Goal: Task Accomplishment & Management: Use online tool/utility

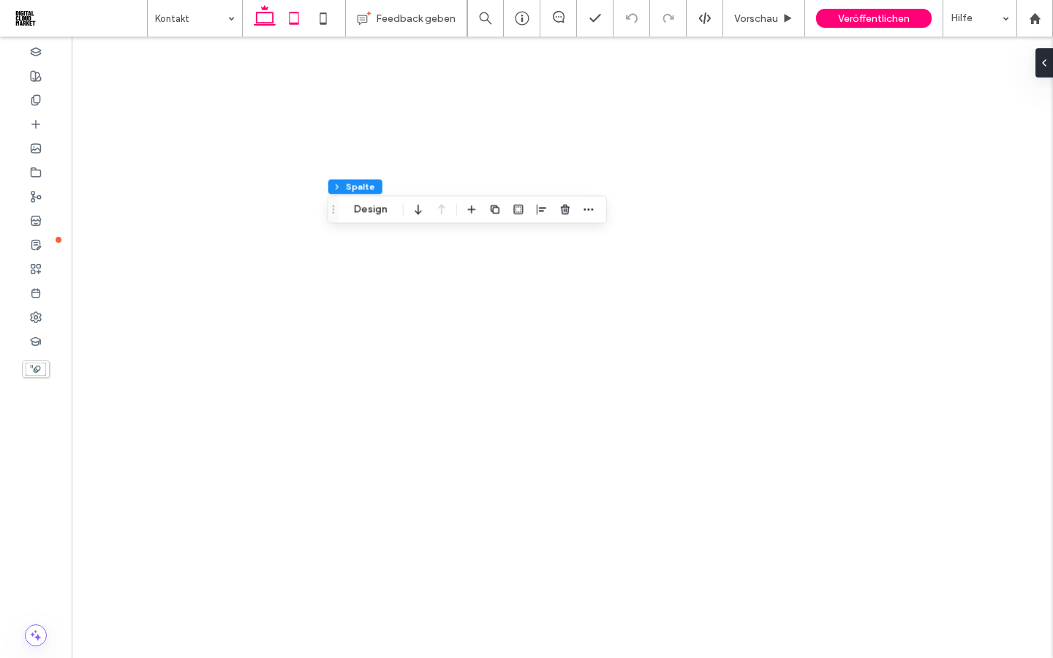
click at [267, 20] on icon at bounding box center [264, 18] width 29 height 29
type input "**"
type input "*****"
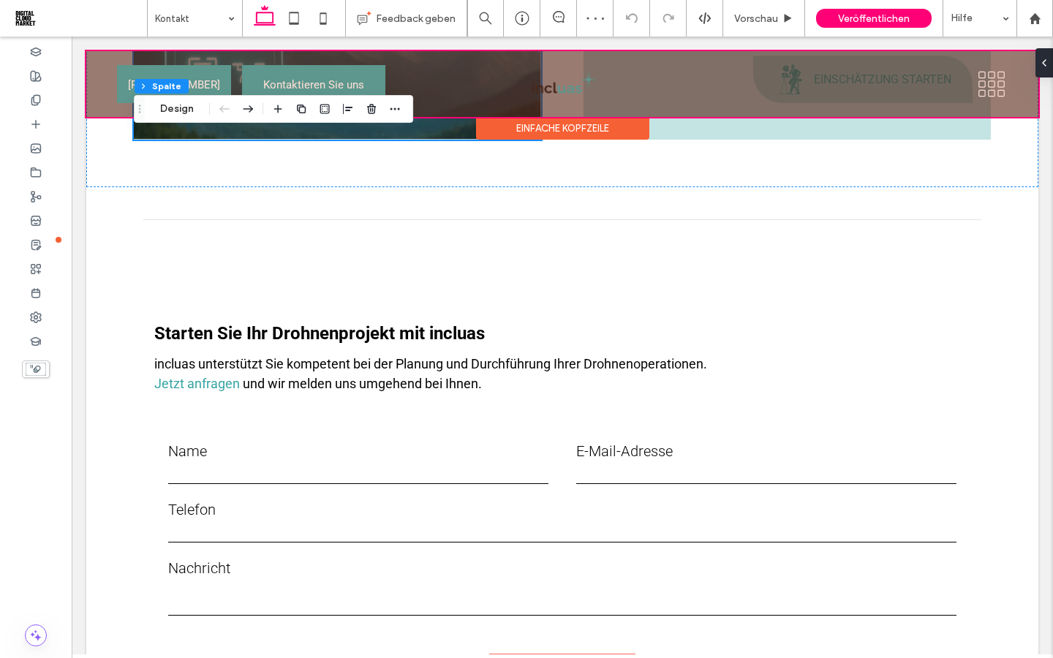
scroll to position [457, 0]
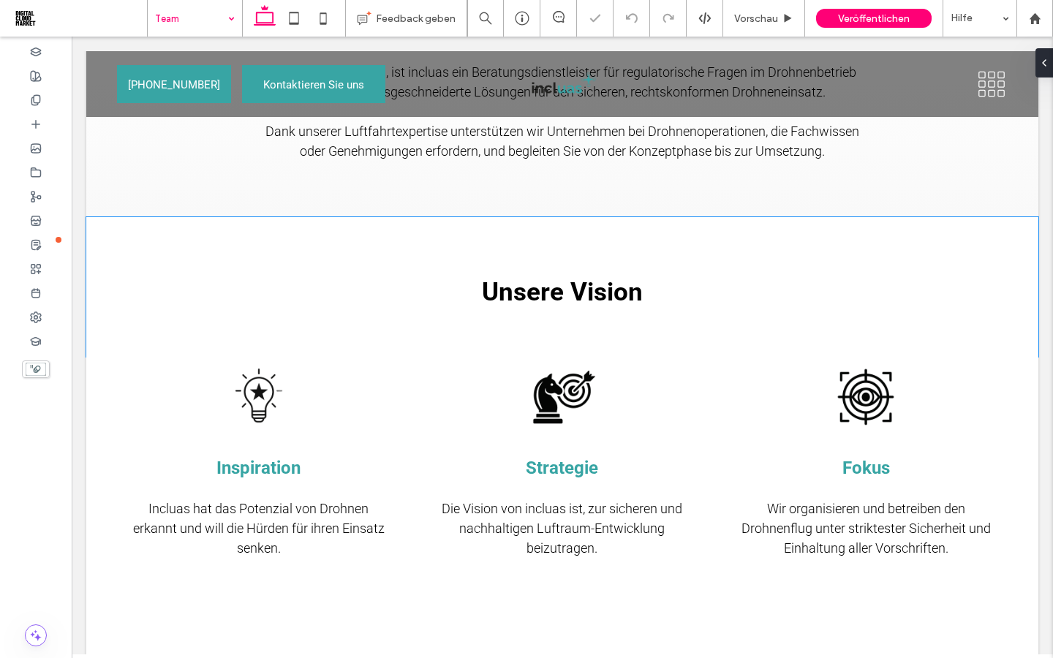
scroll to position [1398, 0]
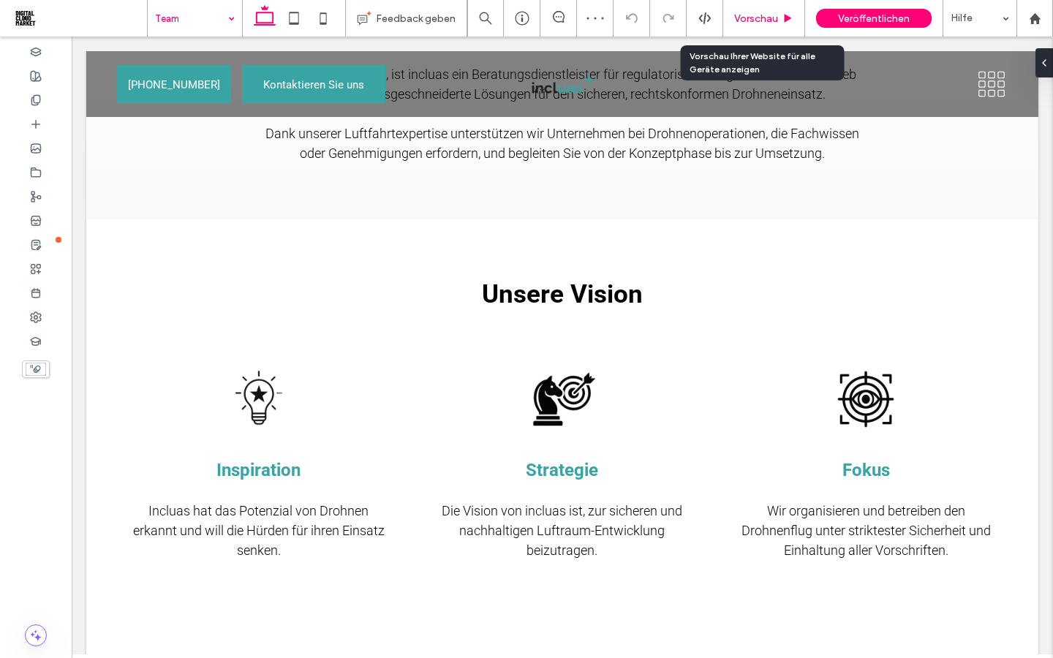
click at [764, 23] on span "Vorschau" at bounding box center [756, 18] width 44 height 12
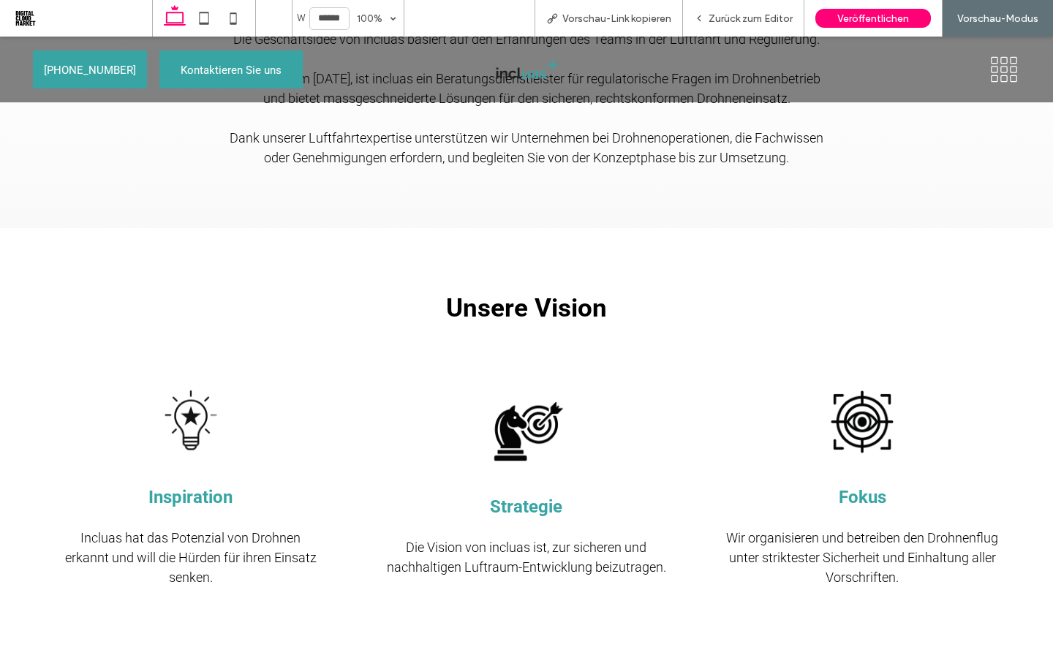
scroll to position [1420, 0]
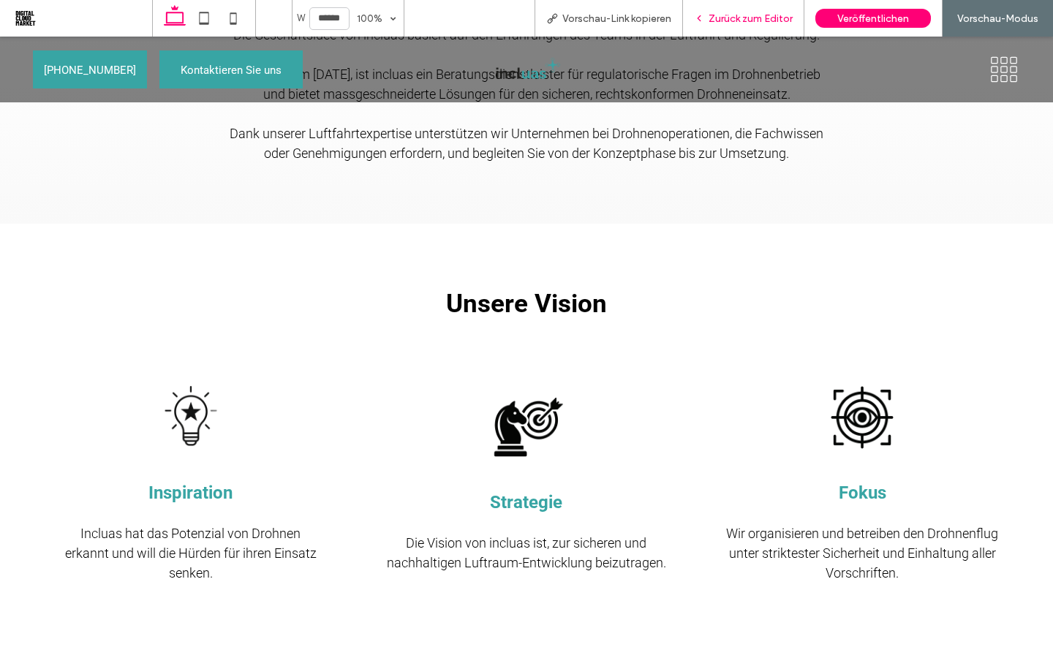
click at [759, 20] on span "Zurück zum Editor" at bounding box center [750, 18] width 84 height 12
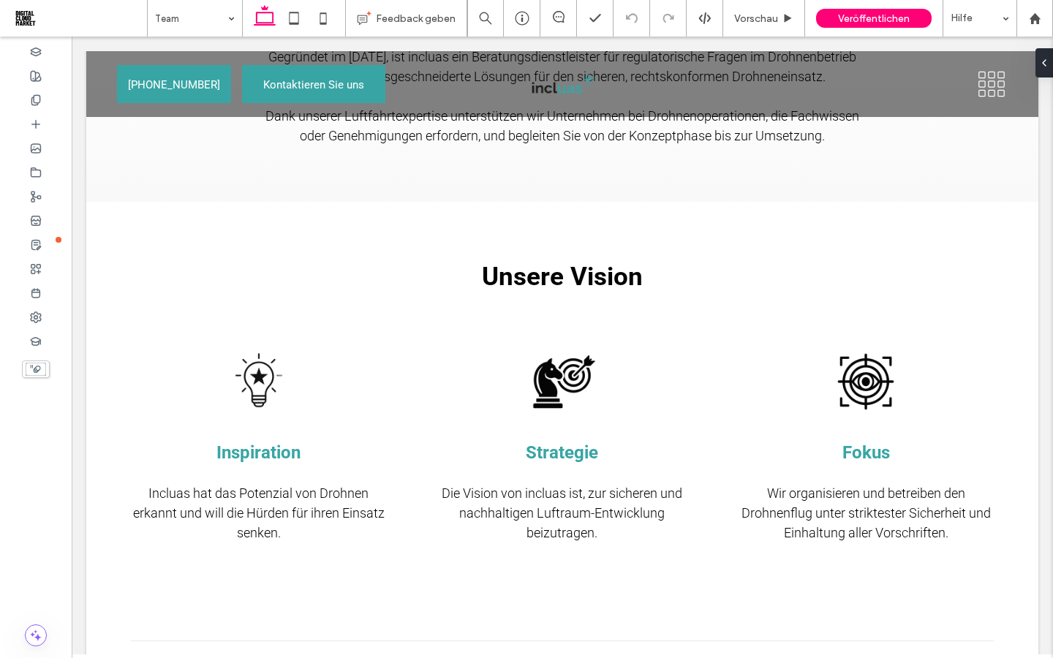
scroll to position [1398, 0]
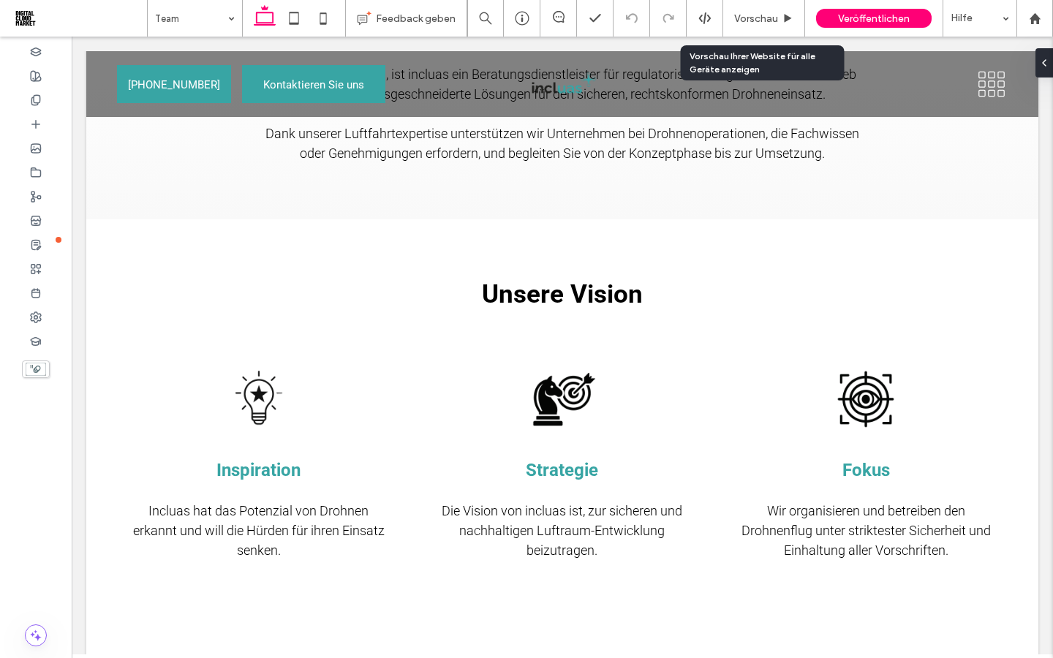
click at [759, 20] on span "Vorschau" at bounding box center [756, 18] width 44 height 12
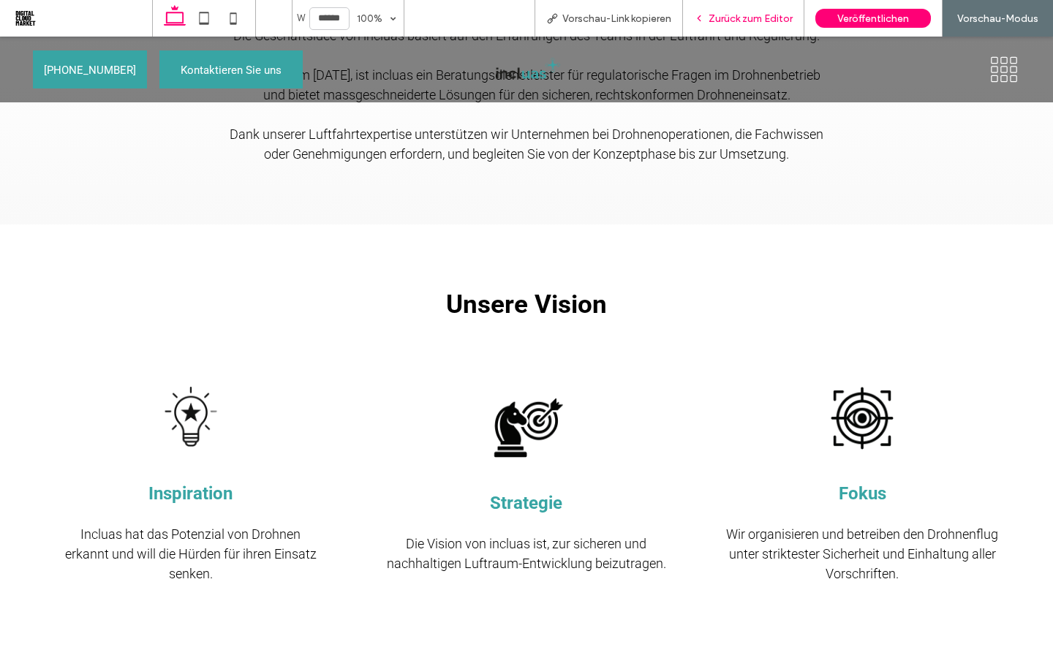
scroll to position [1420, 0]
click at [759, 18] on span "Zurück zum Editor" at bounding box center [750, 18] width 84 height 12
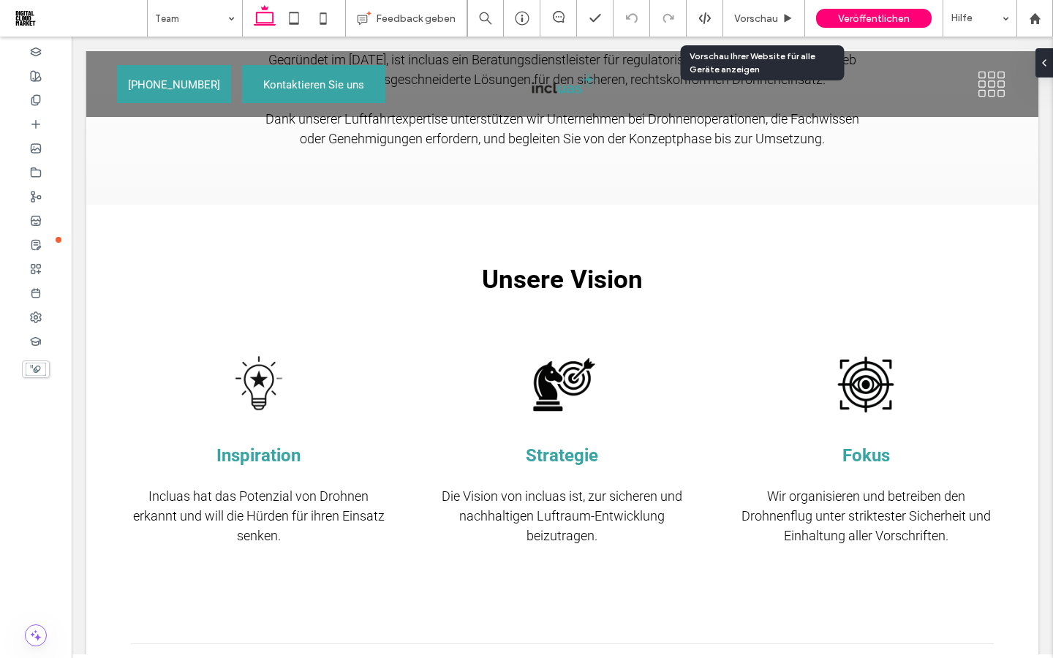
scroll to position [1398, 0]
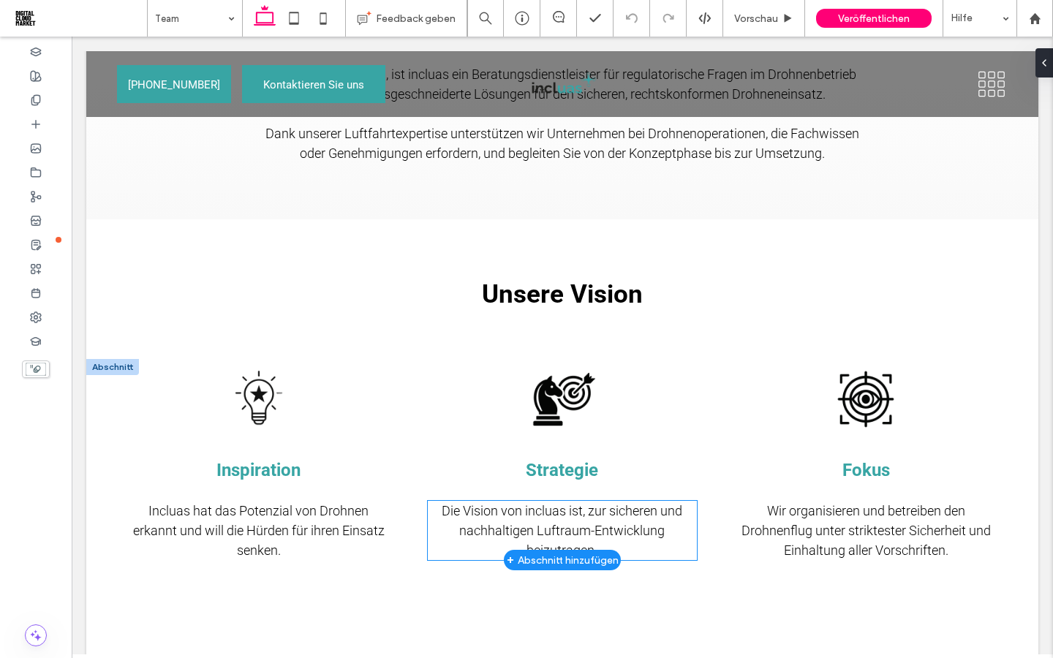
click at [641, 514] on span "Die Vision von incluas ist, zur sicheren und nachhaltigen Luftraum-Entwicklung …" at bounding box center [562, 530] width 240 height 55
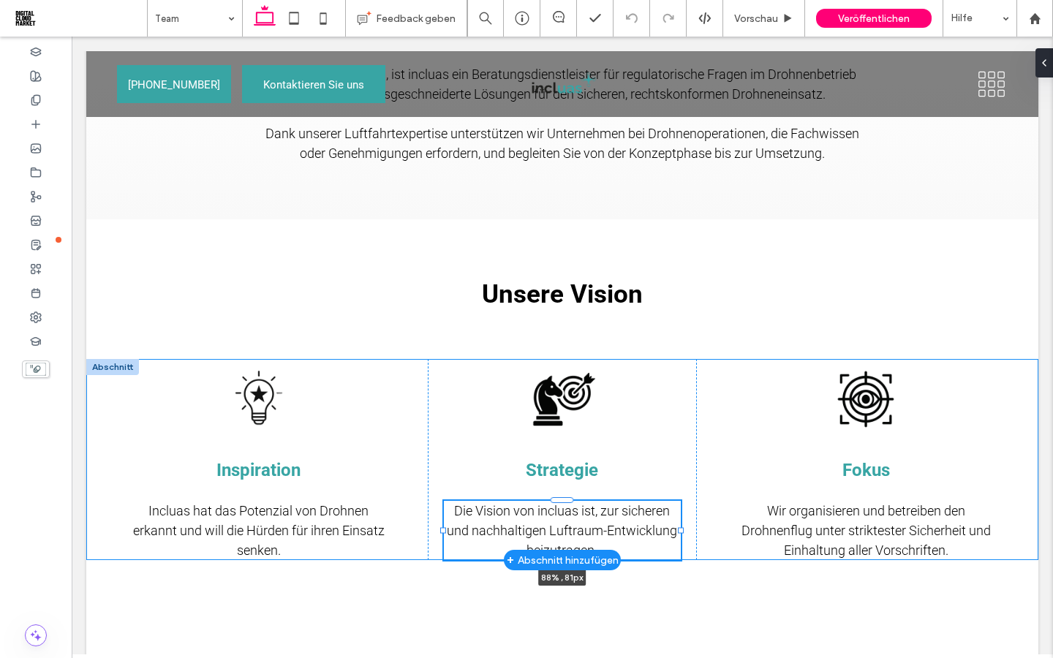
drag, startPoint x: 697, startPoint y: 508, endPoint x: 681, endPoint y: 508, distance: 16.1
click at [681, 527] on div at bounding box center [681, 530] width 6 height 6
type input "**"
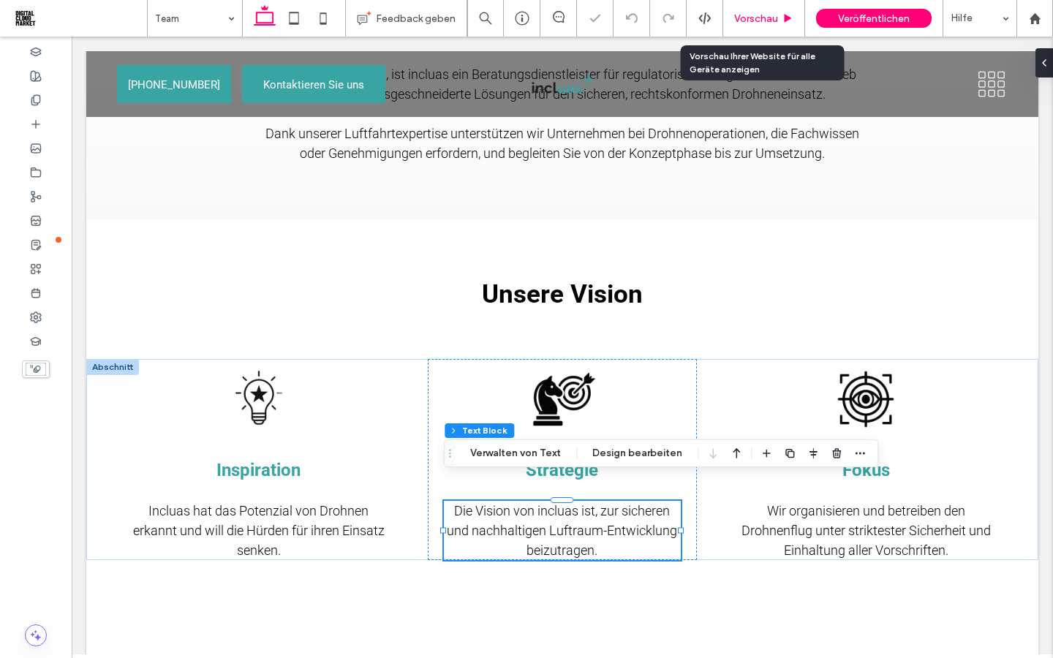
click at [757, 21] on span "Vorschau" at bounding box center [756, 18] width 44 height 12
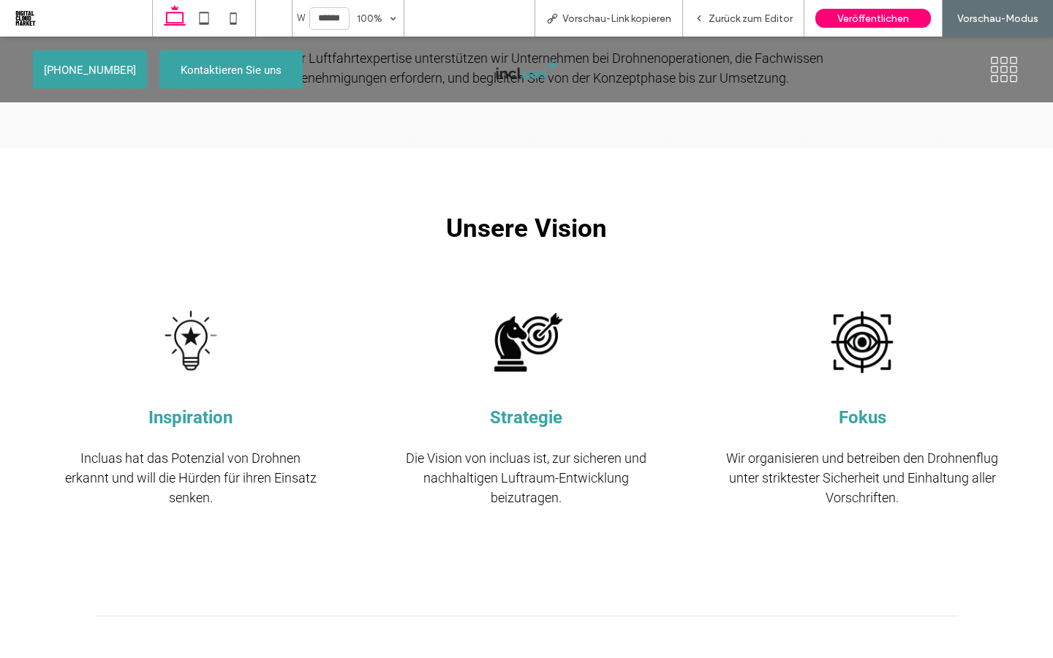
scroll to position [1496, 0]
